Goal: Navigation & Orientation: Find specific page/section

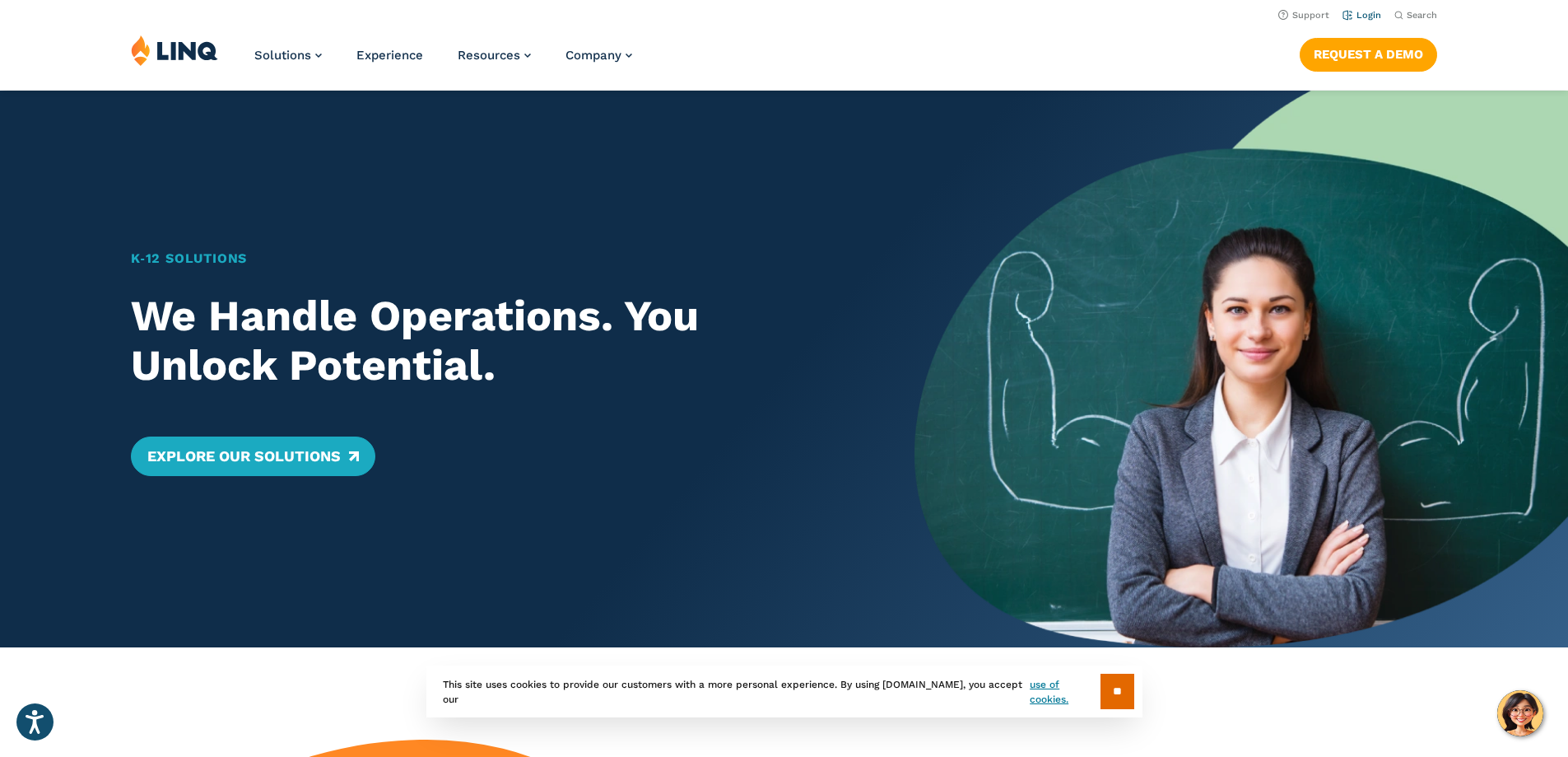
click at [1355, 16] on link "Login" at bounding box center [1362, 15] width 38 height 10
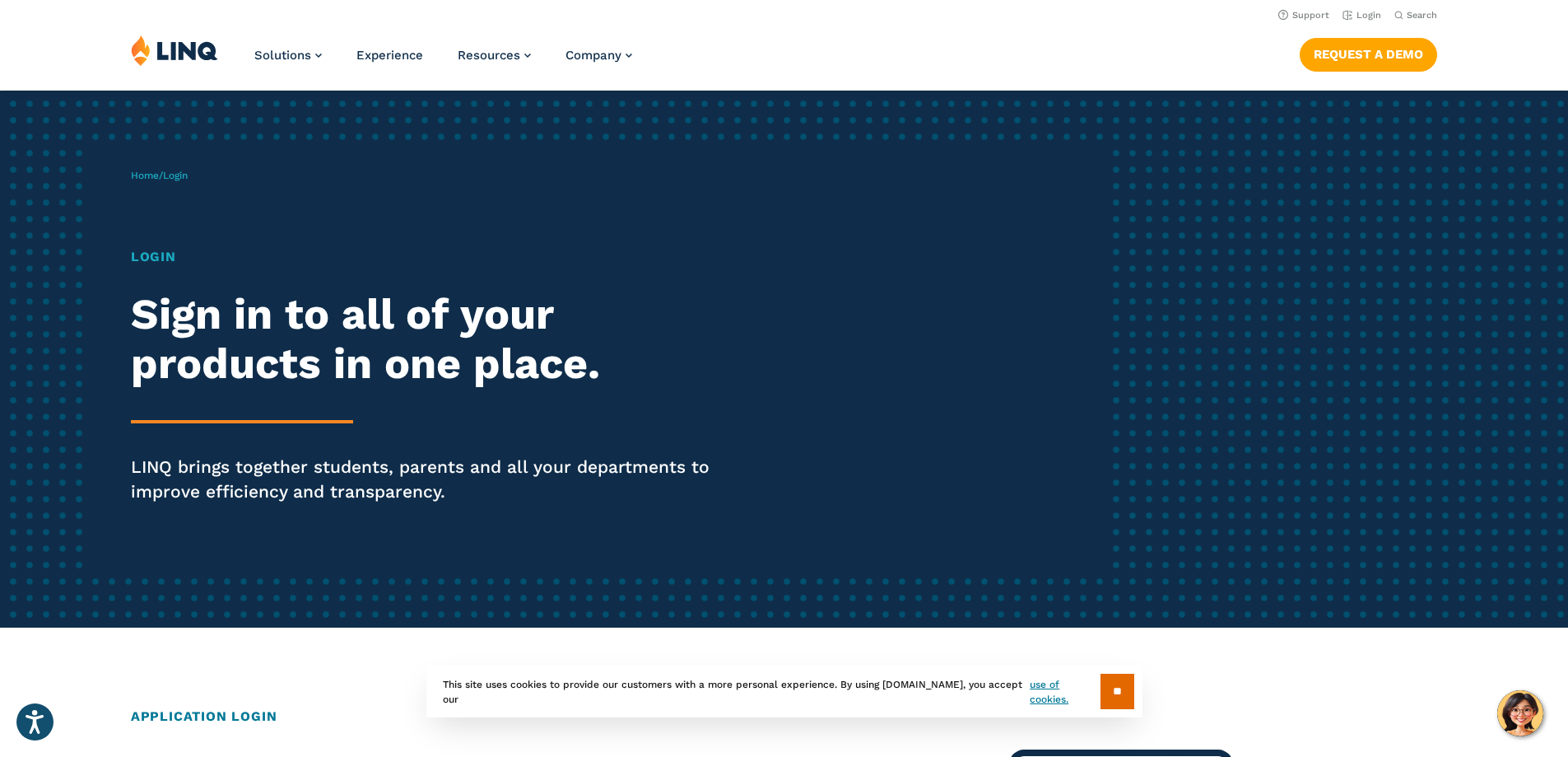
click at [151, 252] on h1 "Login" at bounding box center [433, 257] width 604 height 20
click at [178, 176] on span "Login" at bounding box center [175, 175] width 24 height 11
click at [268, 474] on p "LINQ brings together students, parents and all your departments to improve effi…" at bounding box center [433, 479] width 604 height 50
click at [214, 712] on section "** This site uses cookies to provide our customers with a more personal experie…" at bounding box center [784, 718] width 1542 height 52
click at [154, 252] on h1 "Login" at bounding box center [433, 257] width 604 height 20
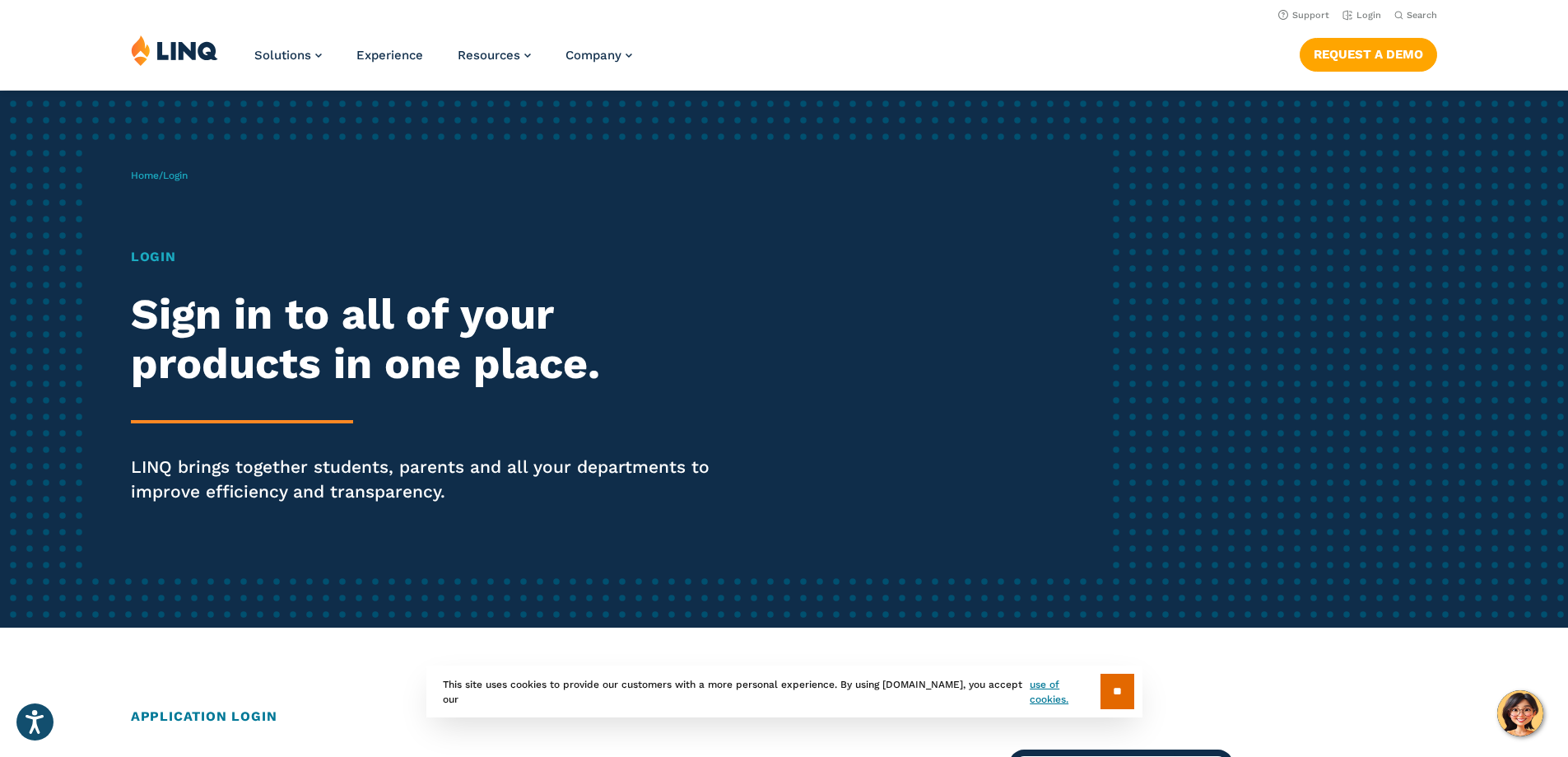
click at [172, 336] on h2 "Sign in to all of your products in one place." at bounding box center [433, 339] width 604 height 98
click at [1116, 691] on input "**" at bounding box center [1117, 692] width 34 height 36
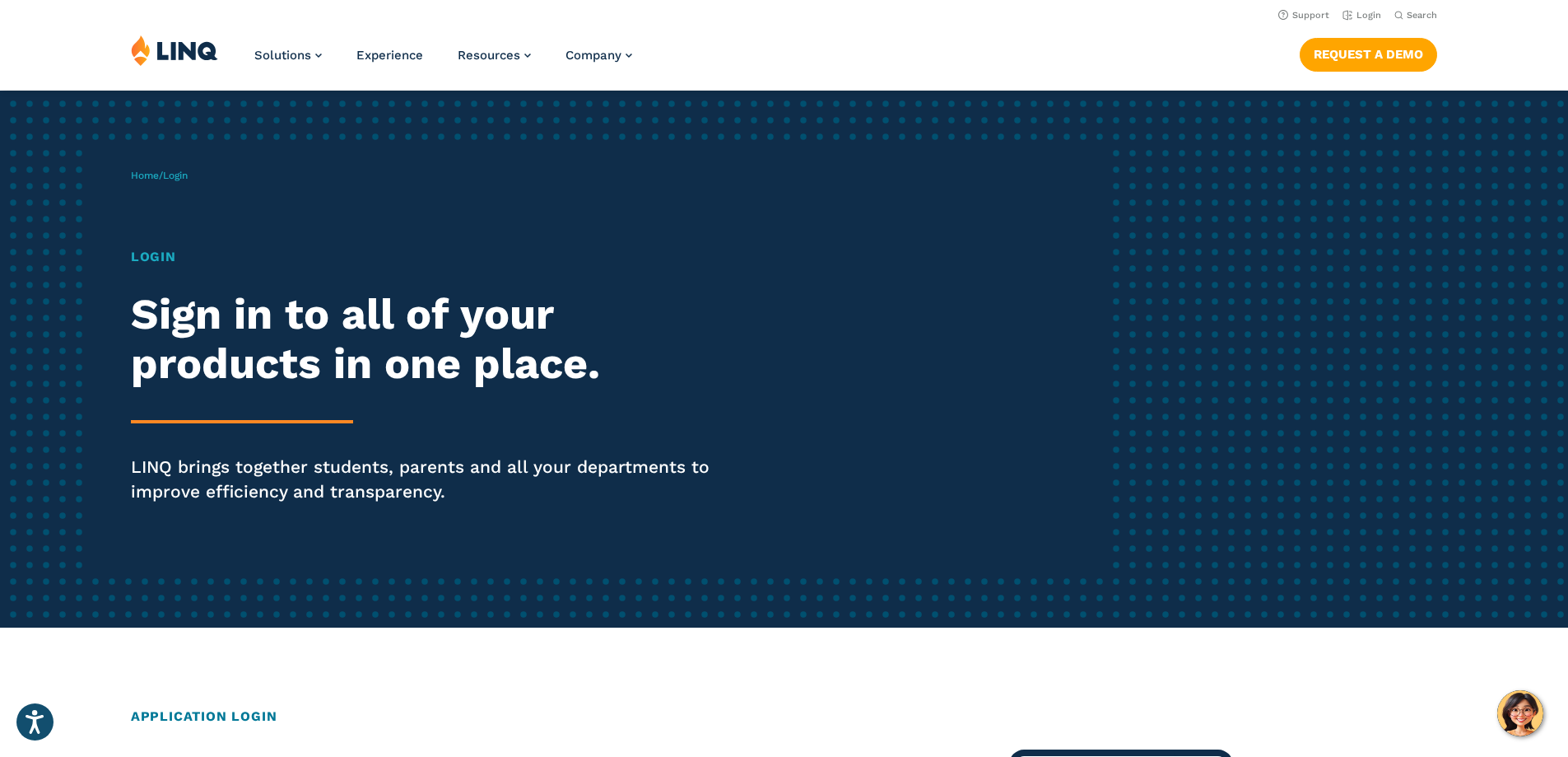
click at [144, 253] on h1 "Login" at bounding box center [433, 257] width 604 height 20
click at [140, 175] on link "Home" at bounding box center [145, 175] width 28 height 11
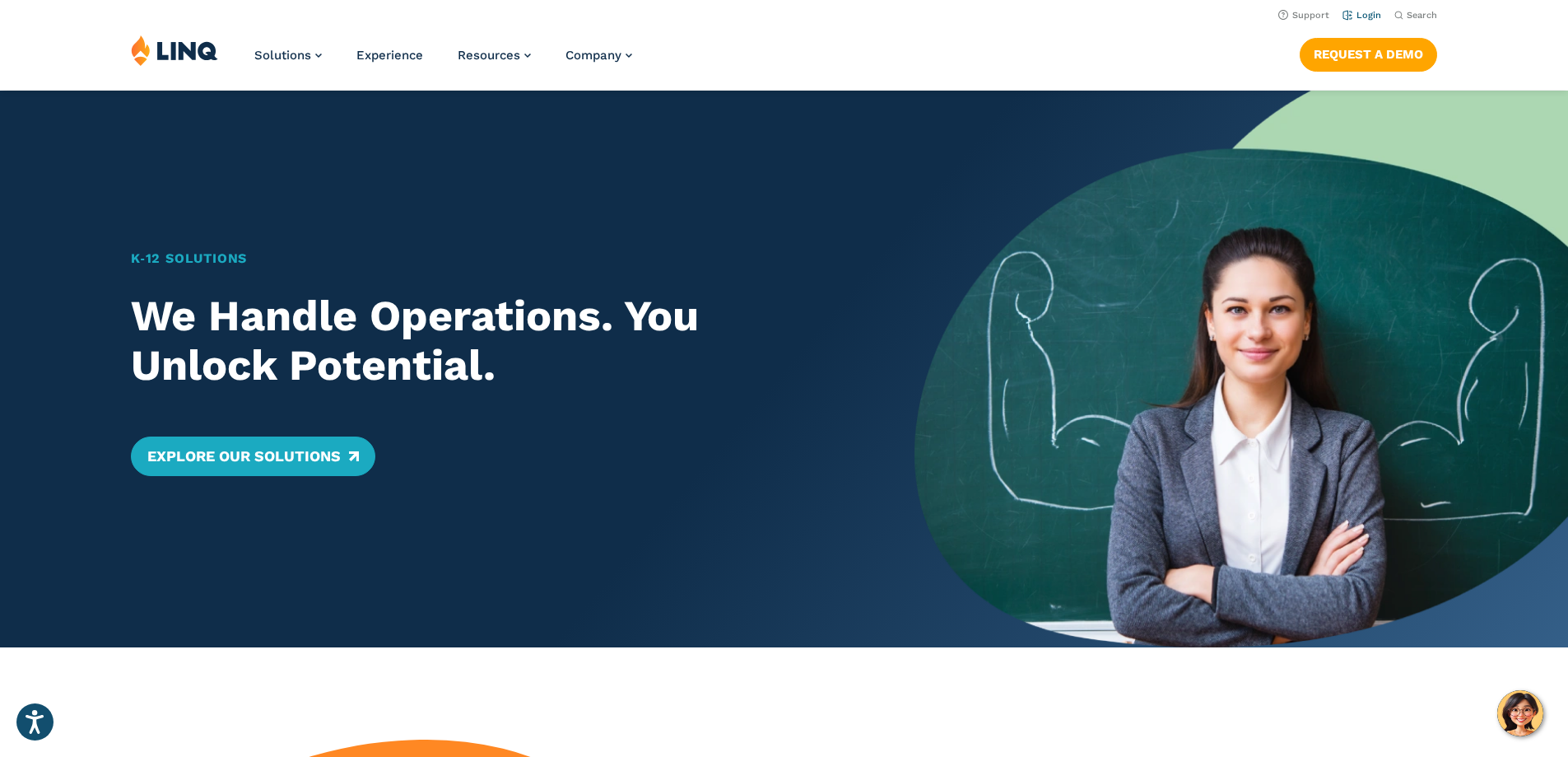
click at [1348, 12] on link "Login" at bounding box center [1362, 15] width 38 height 10
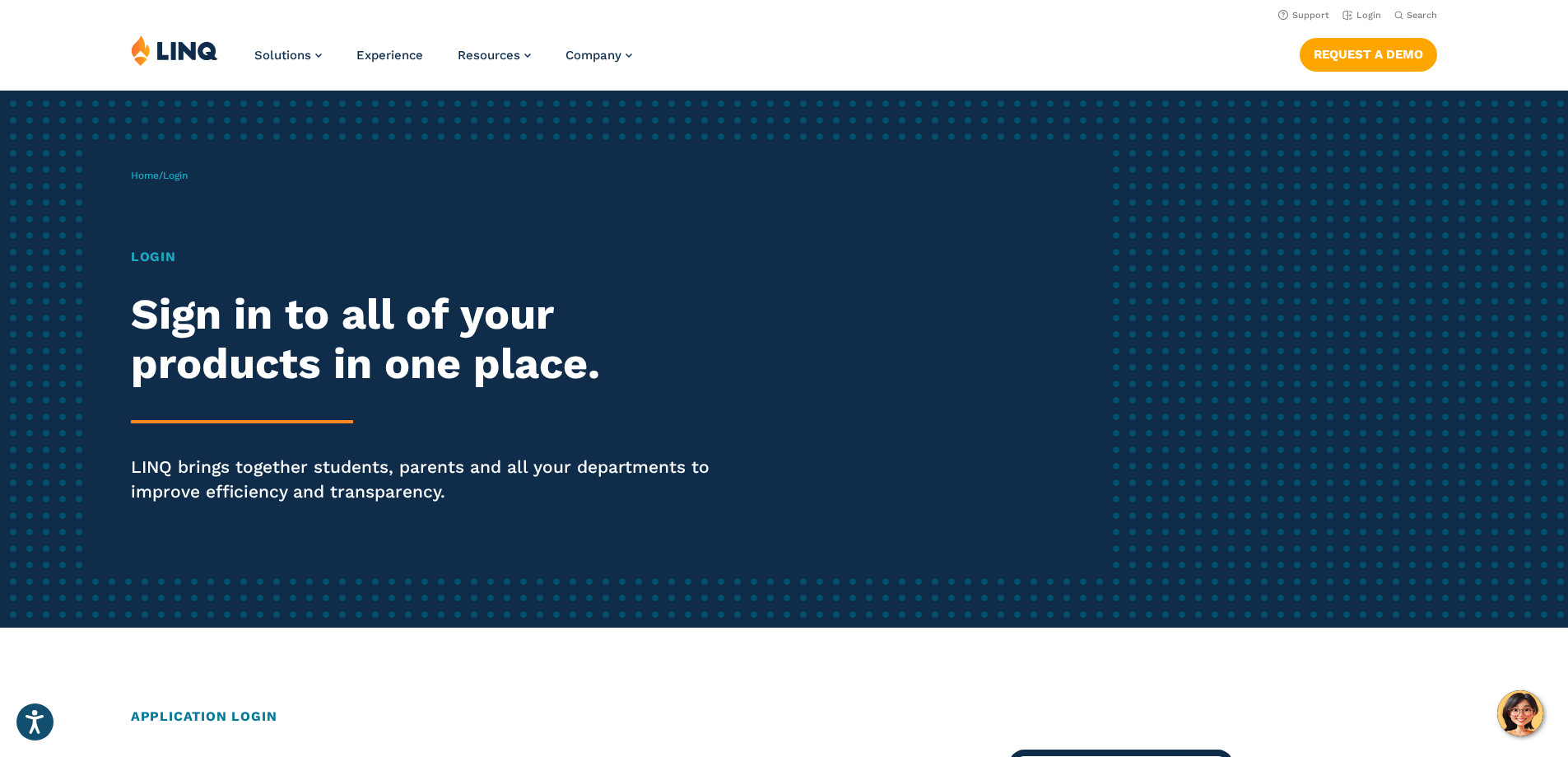
click at [188, 175] on span "Login" at bounding box center [175, 175] width 24 height 11
click at [184, 179] on span "Login" at bounding box center [175, 175] width 24 height 11
click at [151, 254] on h1 "Login" at bounding box center [433, 257] width 604 height 20
click at [131, 226] on div "Home / Login Login Sign in to all of your products in one place. LINQ brings to…" at bounding box center [620, 359] width 979 height 422
click at [131, 228] on div "Home / Login Login Sign in to all of your products in one place. LINQ brings to…" at bounding box center [620, 359] width 979 height 422
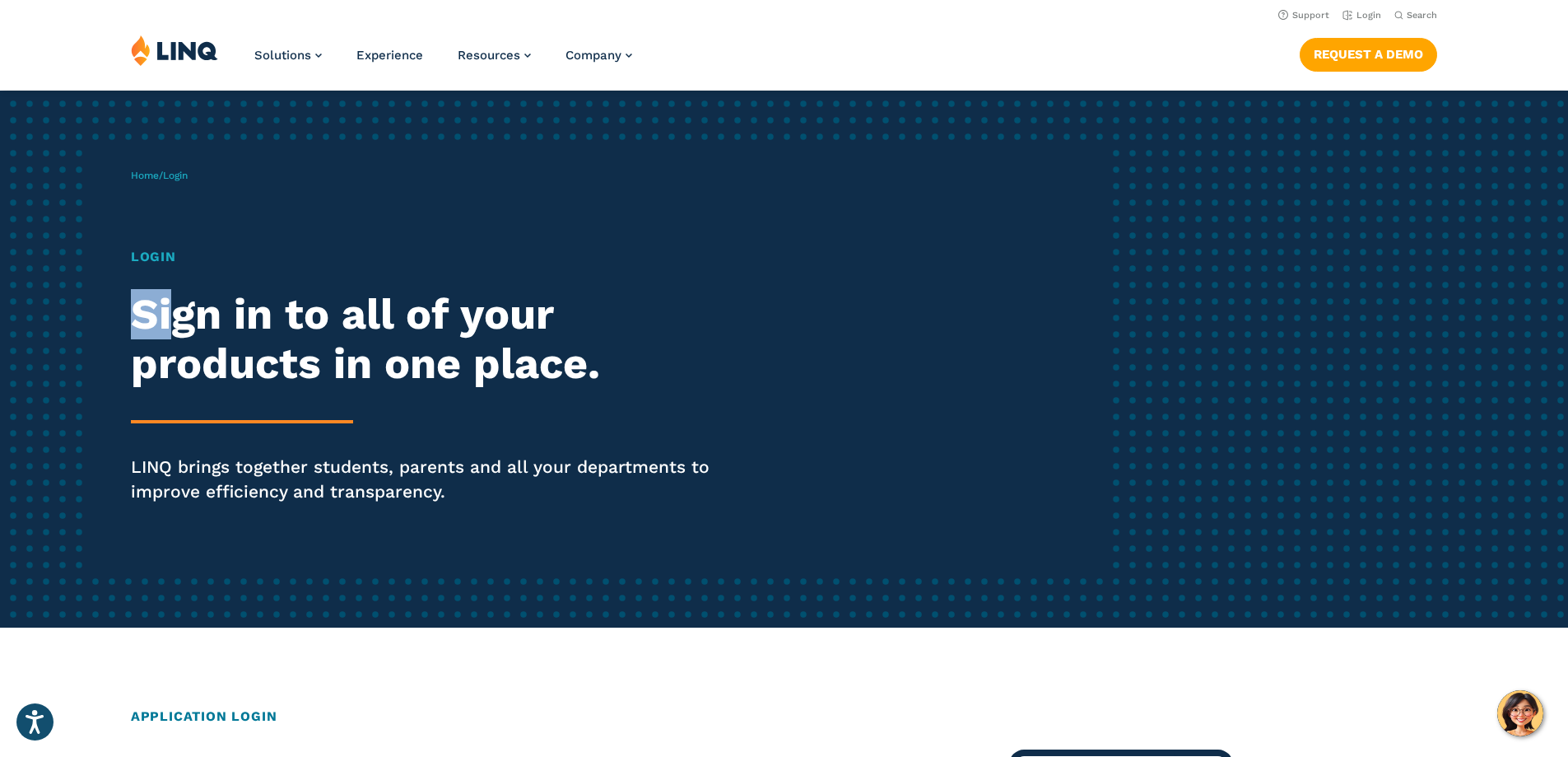
drag, startPoint x: 171, startPoint y: 260, endPoint x: 133, endPoint y: 384, distance: 129.7
click at [139, 319] on div "Login Sign in to all of your products in one place. LINQ brings together studen…" at bounding box center [433, 399] width 604 height 303
drag, startPoint x: 133, startPoint y: 384, endPoint x: 31, endPoint y: 395, distance: 102.6
click at [131, 388] on div "Home / Login Login Sign in to all of your products in one place. LINQ brings to…" at bounding box center [620, 359] width 979 height 422
drag, startPoint x: 31, startPoint y: 395, endPoint x: 0, endPoint y: 422, distance: 41.1
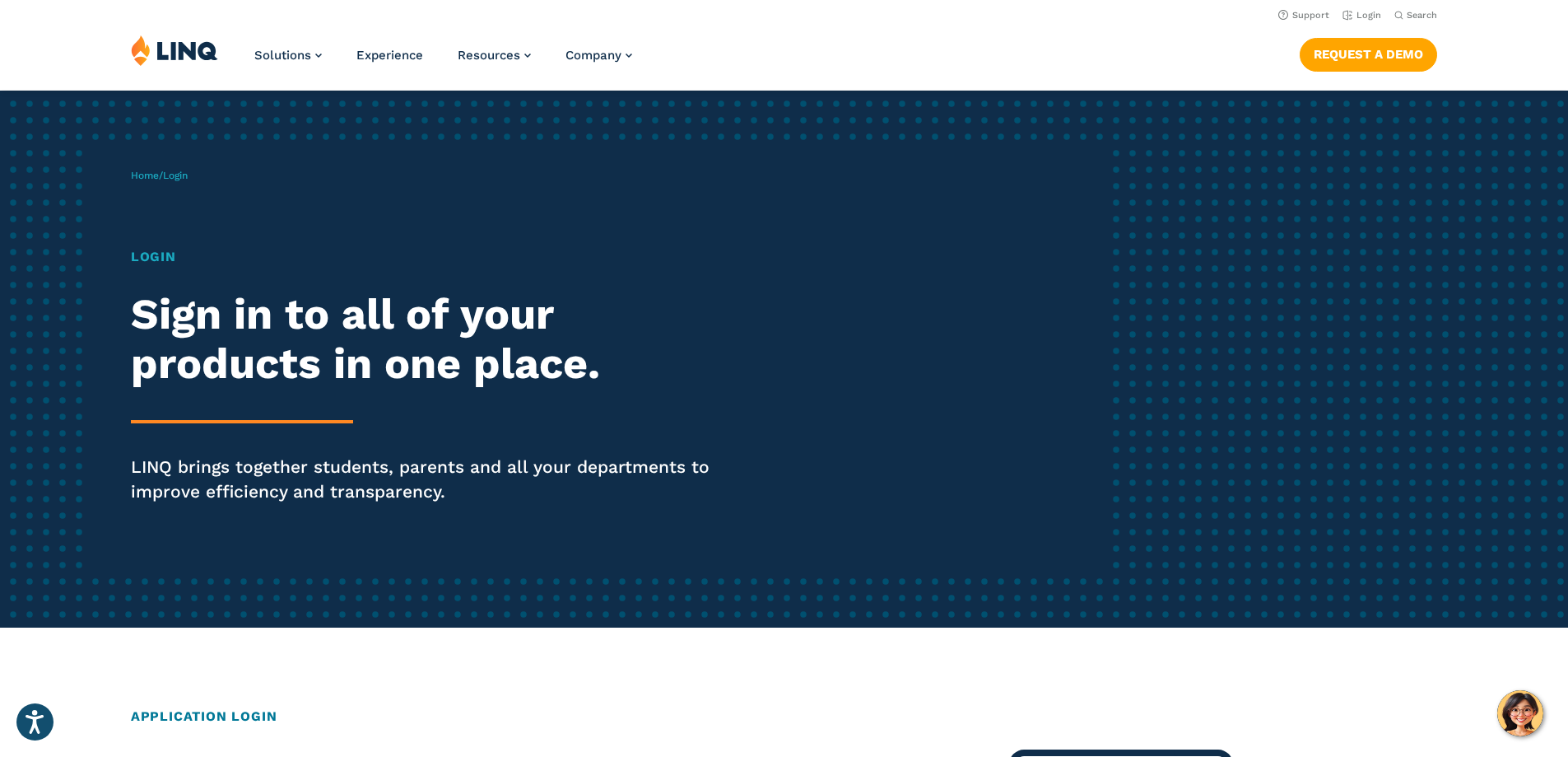
click at [32, 395] on div "Home / Login Login Sign in to all of your products in one place. LINQ brings to…" at bounding box center [784, 359] width 1568 height 537
click at [143, 268] on div "Login Sign in to all of your products in one place. LINQ brings together studen…" at bounding box center [433, 399] width 604 height 303
click at [132, 255] on h1 "Login" at bounding box center [433, 257] width 604 height 20
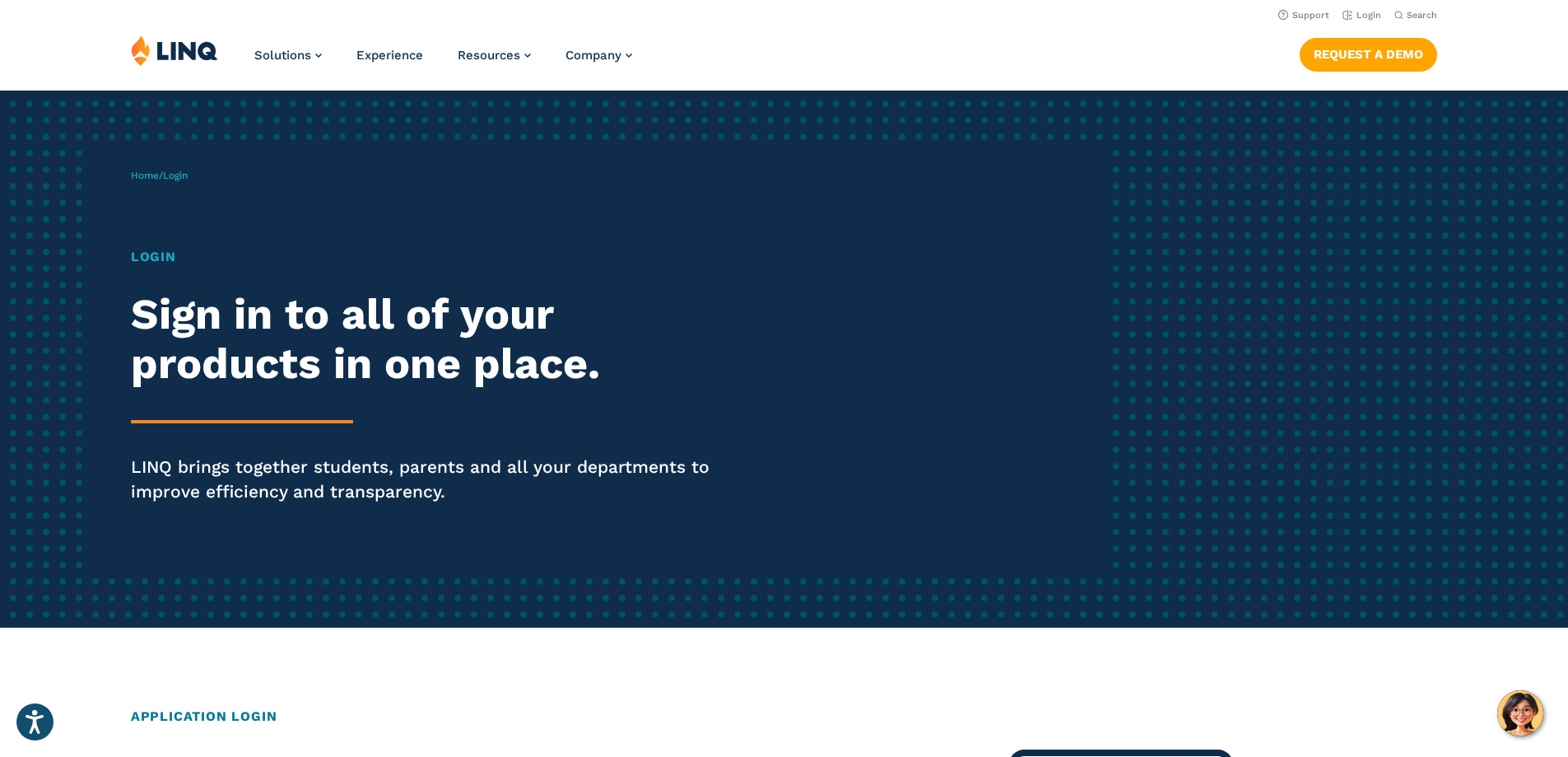
click at [179, 177] on span "Login" at bounding box center [175, 175] width 24 height 11
click at [322, 280] on div "Login Sign in to all of your products in one place. LINQ brings together studen…" at bounding box center [433, 399] width 604 height 303
click at [1359, 10] on link "Login" at bounding box center [1362, 15] width 38 height 10
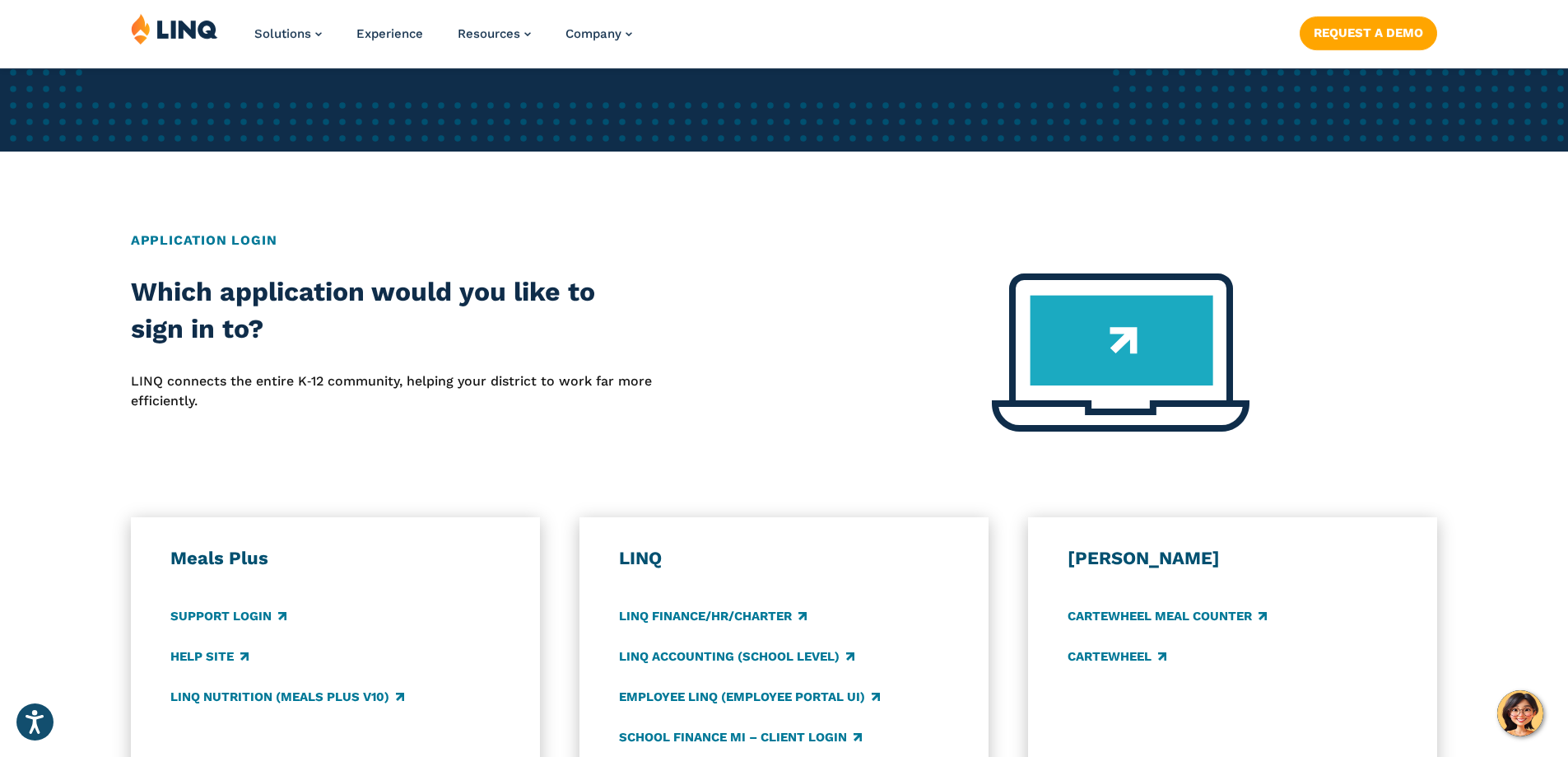
scroll to position [659, 0]
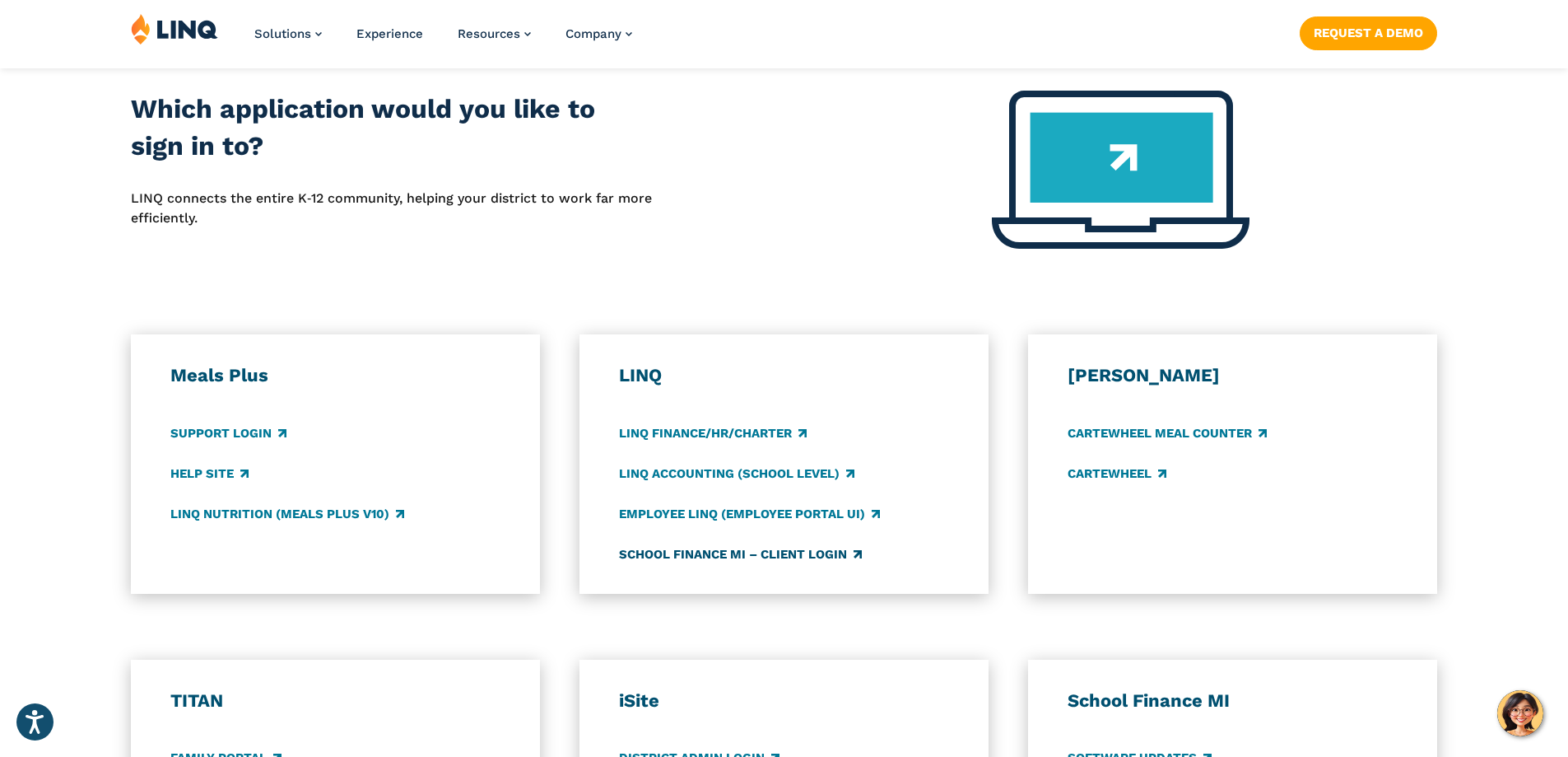
click at [801, 561] on link "School Finance MI – Client Login" at bounding box center [740, 554] width 243 height 18
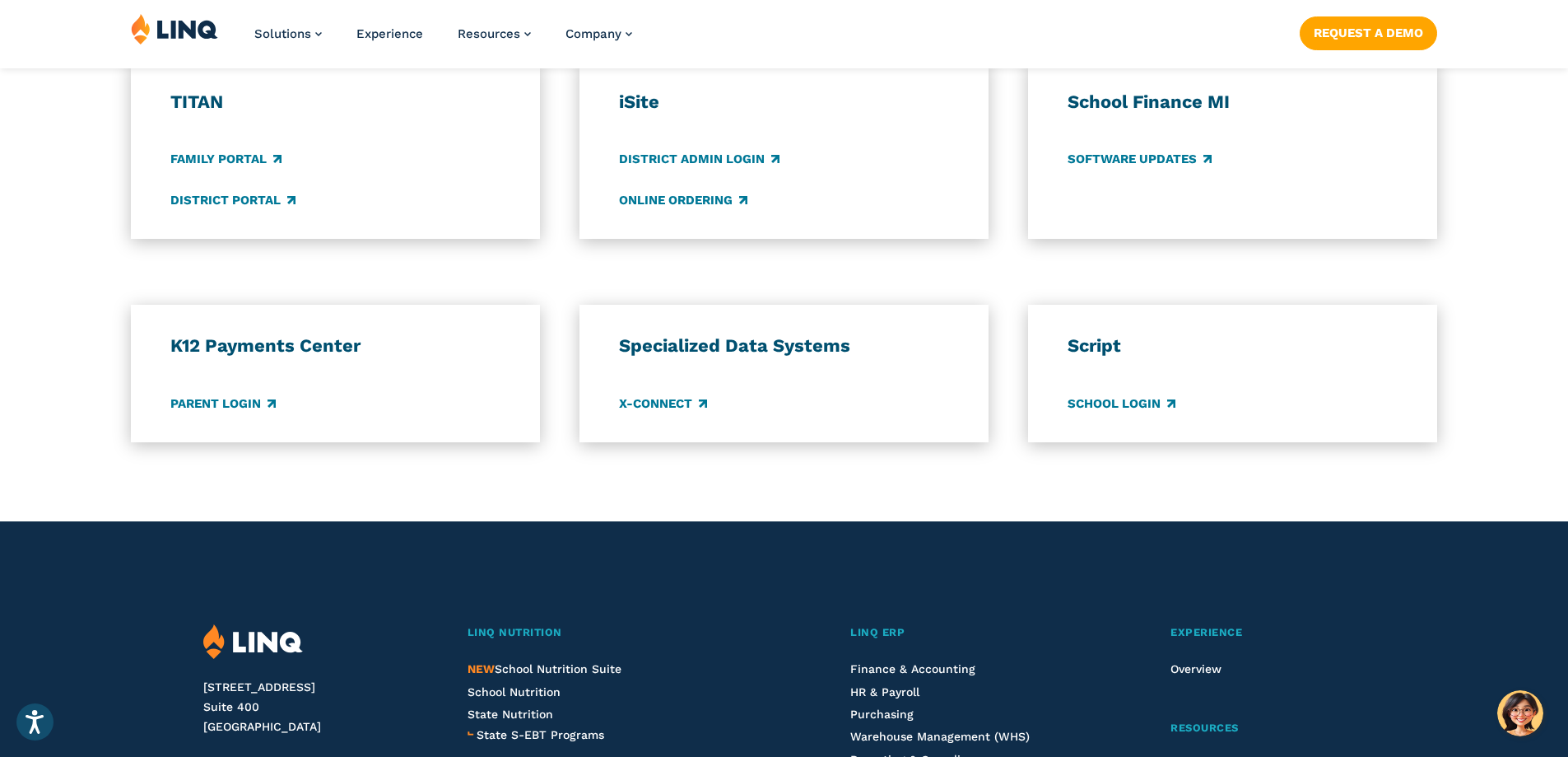
scroll to position [1318, 0]
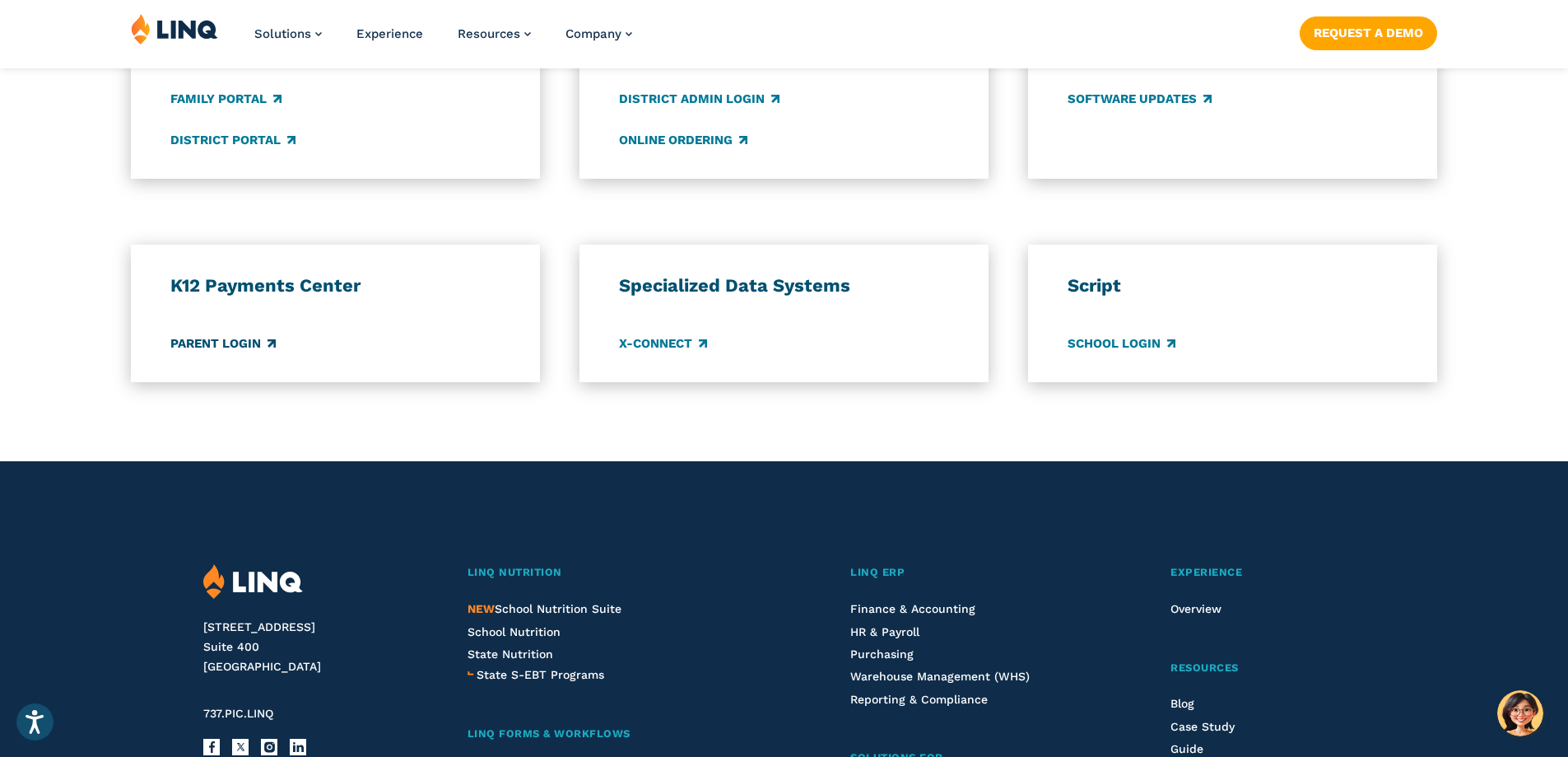
click at [218, 345] on link "Parent Login" at bounding box center [223, 343] width 105 height 18
